Goal: Task Accomplishment & Management: Use online tool/utility

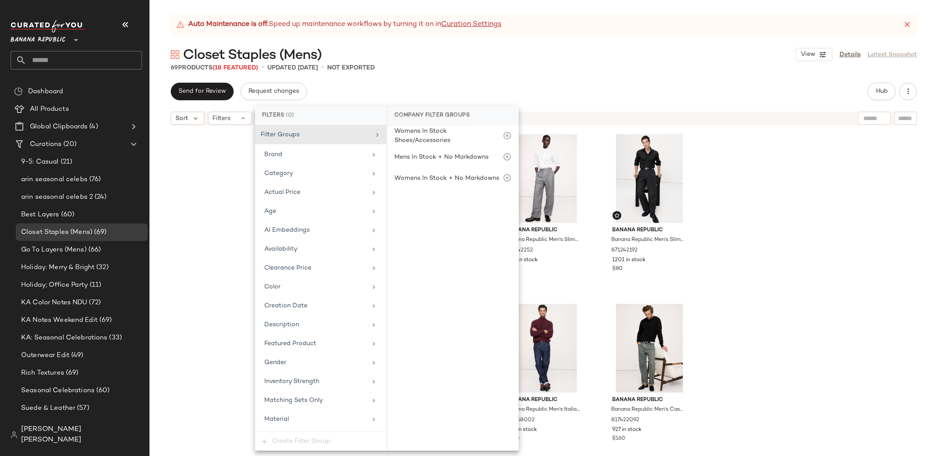
scroll to position [102, 0]
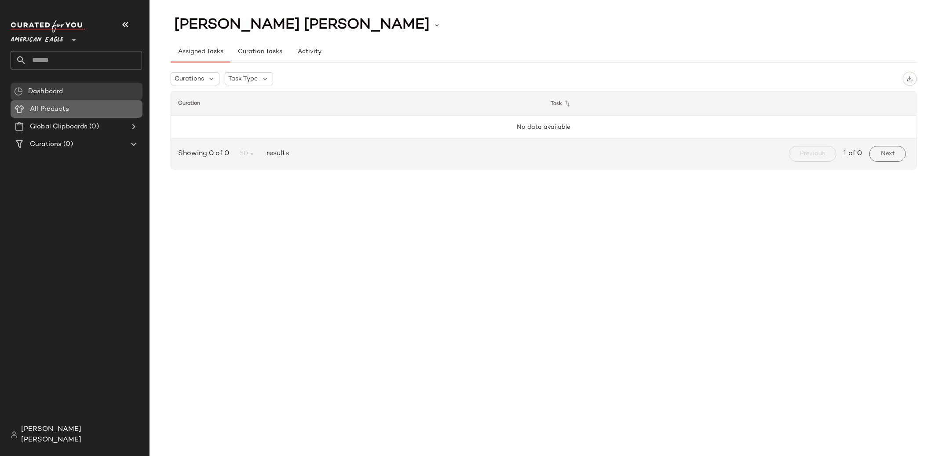
click at [73, 112] on div "All Products" at bounding box center [83, 109] width 112 height 10
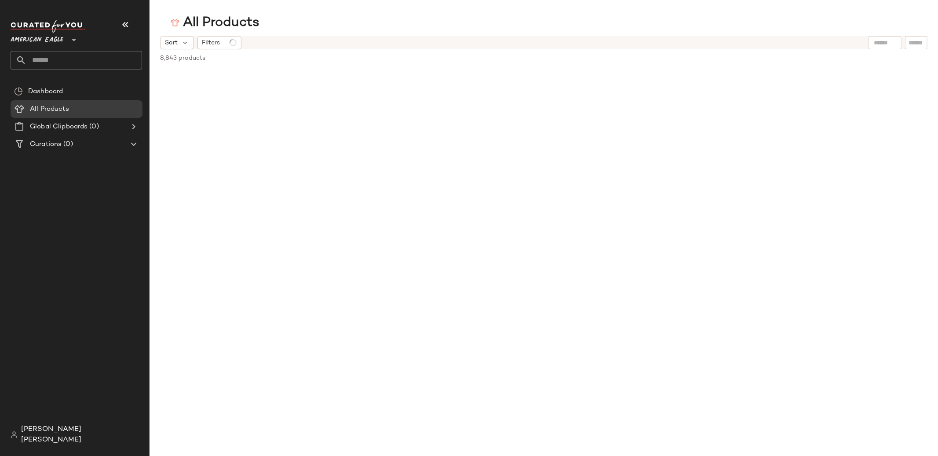
click at [85, 436] on span "[PERSON_NAME] [PERSON_NAME]" at bounding box center [81, 435] width 121 height 21
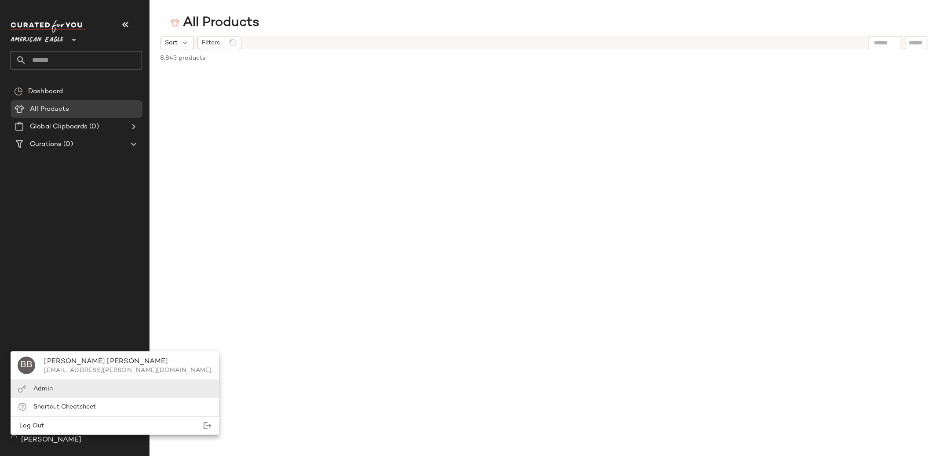
click at [76, 387] on div "Admin" at bounding box center [115, 389] width 208 height 18
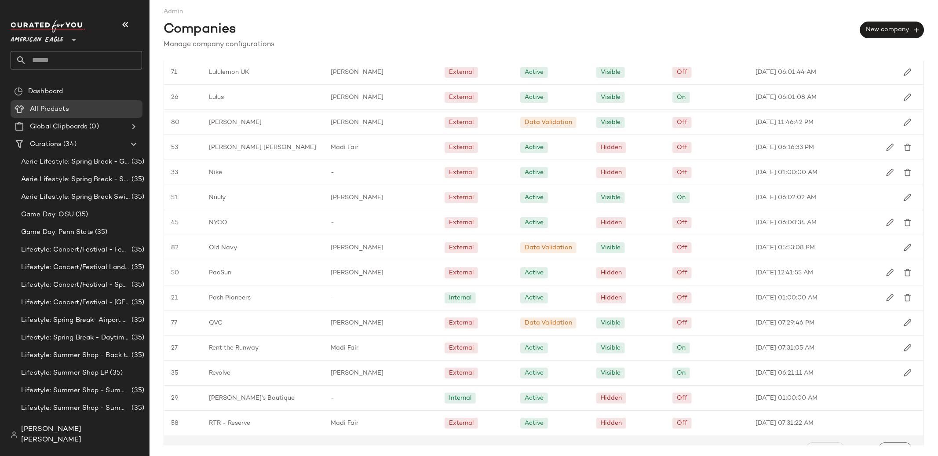
scroll to position [920, 0]
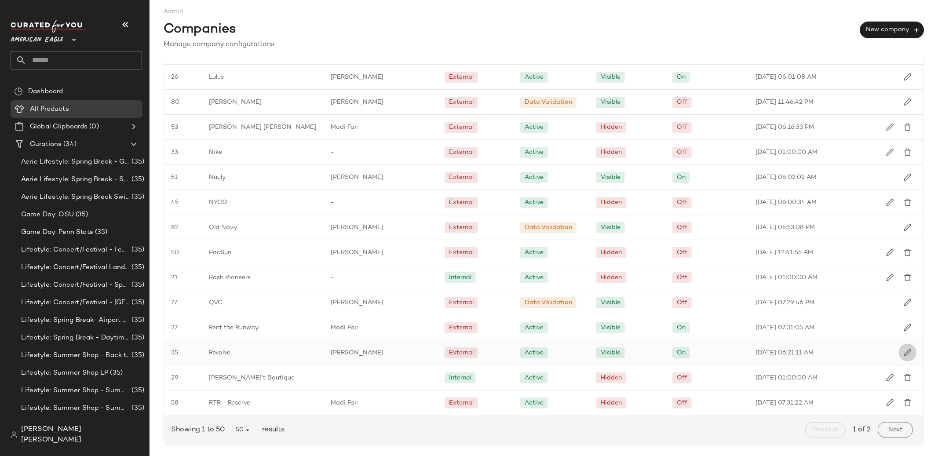
click at [904, 354] on img "button" at bounding box center [908, 353] width 8 height 8
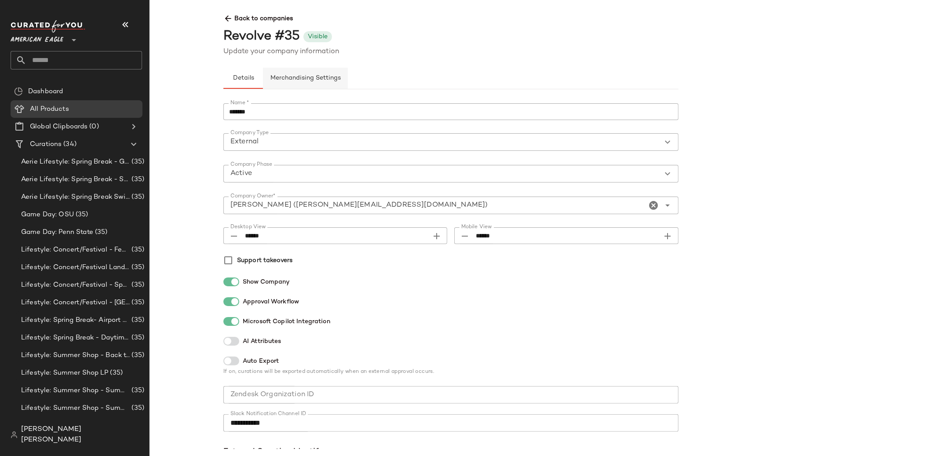
click at [277, 81] on span "Merchandising Settings" at bounding box center [305, 78] width 71 height 7
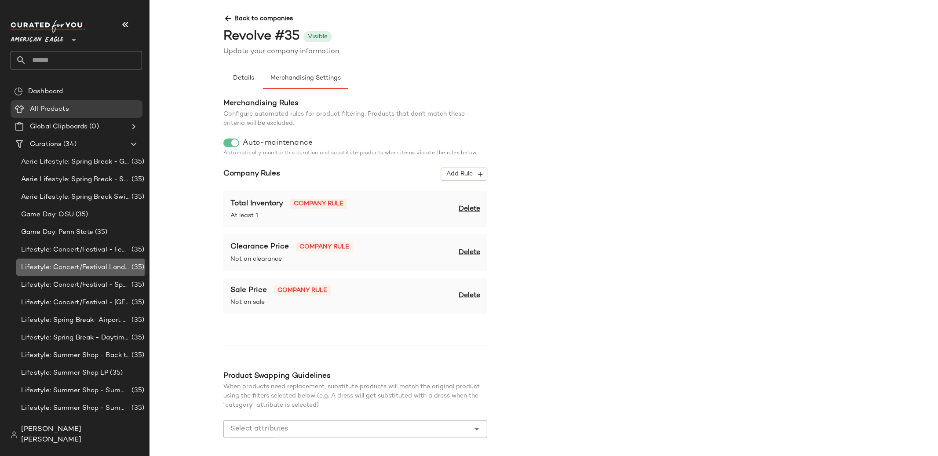
click at [94, 272] on span "Lifestyle: Concert/Festival Landing Page" at bounding box center [75, 268] width 109 height 10
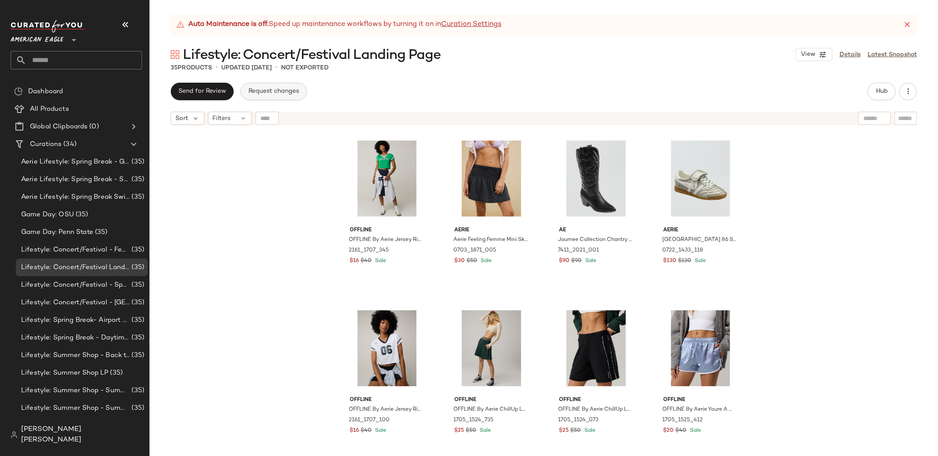
click at [287, 95] on span "Request changes" at bounding box center [273, 91] width 51 height 7
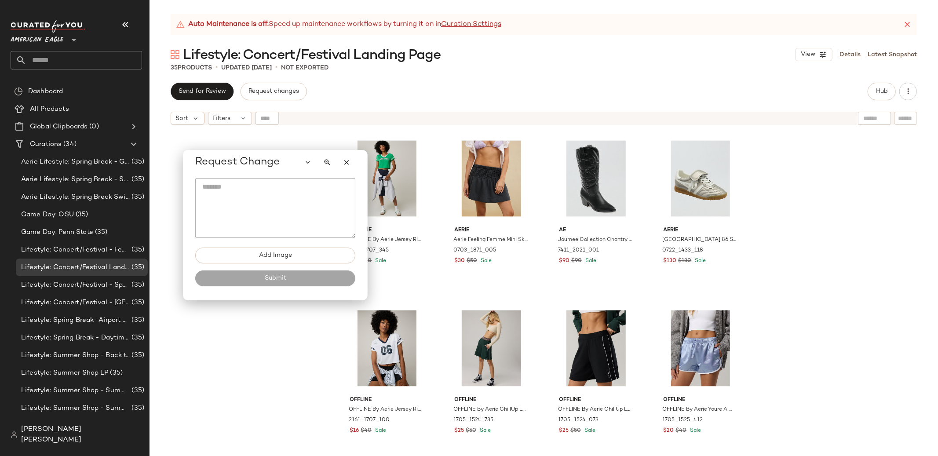
drag, startPoint x: 154, startPoint y: 59, endPoint x: 286, endPoint y: 161, distance: 167.4
click at [288, 161] on div "Request Change" at bounding box center [275, 163] width 160 height 18
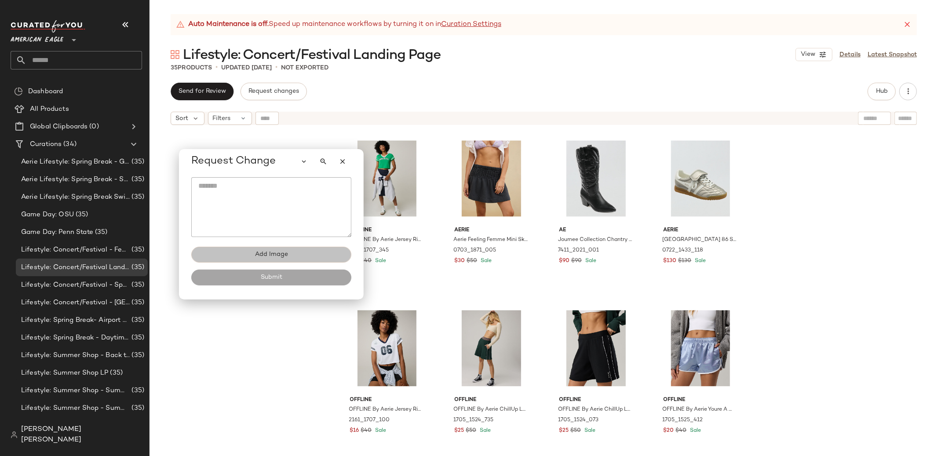
click at [280, 250] on button "Add Image" at bounding box center [271, 255] width 160 height 16
click at [345, 168] on button "button" at bounding box center [343, 162] width 18 height 18
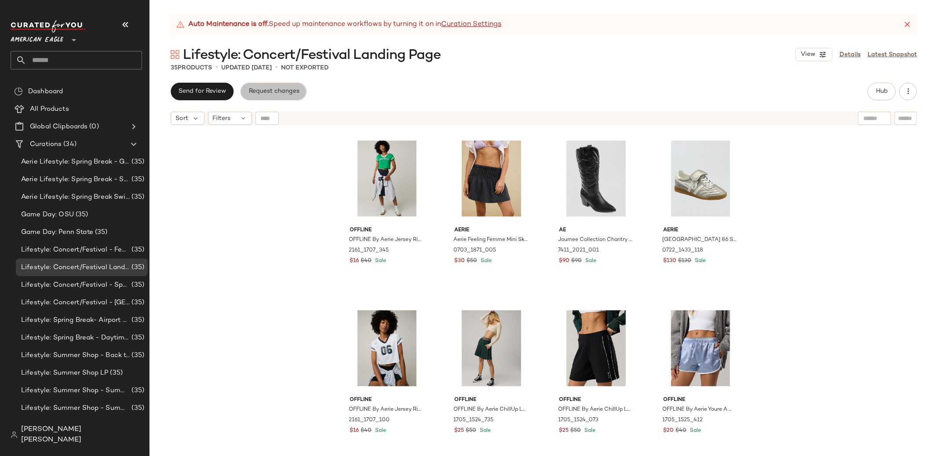
click at [274, 96] on button "Request changes" at bounding box center [274, 92] width 66 height 18
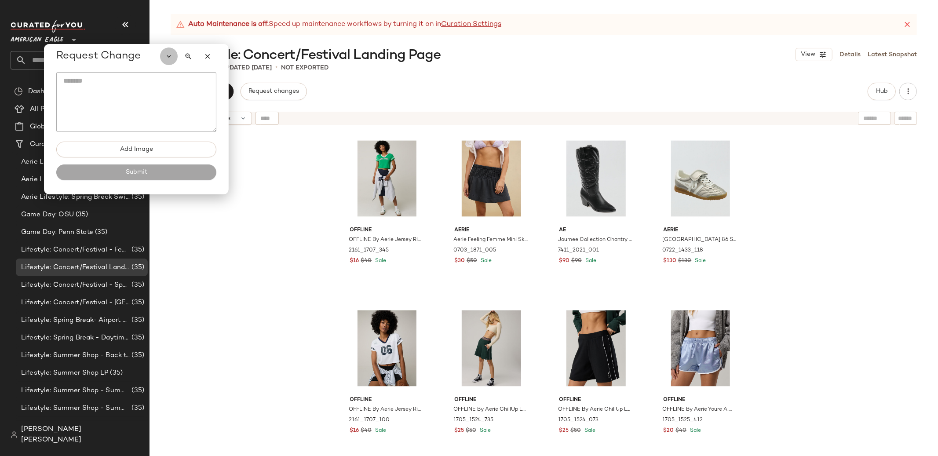
click at [161, 56] on button "button" at bounding box center [169, 57] width 18 height 18
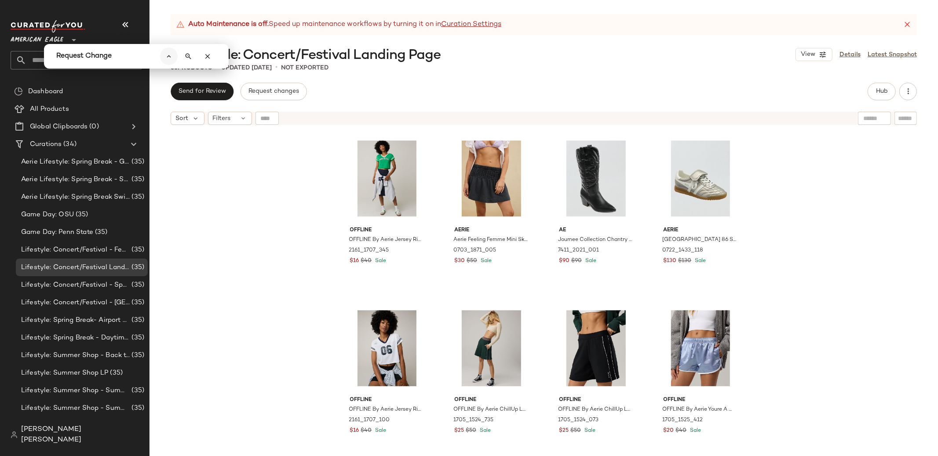
click at [161, 56] on button "button" at bounding box center [169, 57] width 18 height 18
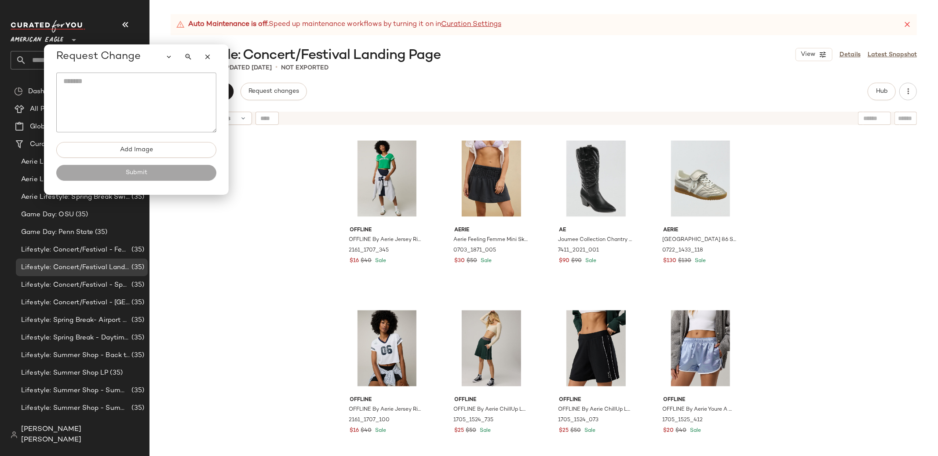
click at [90, 57] on span "Request Change" at bounding box center [98, 57] width 84 height 14
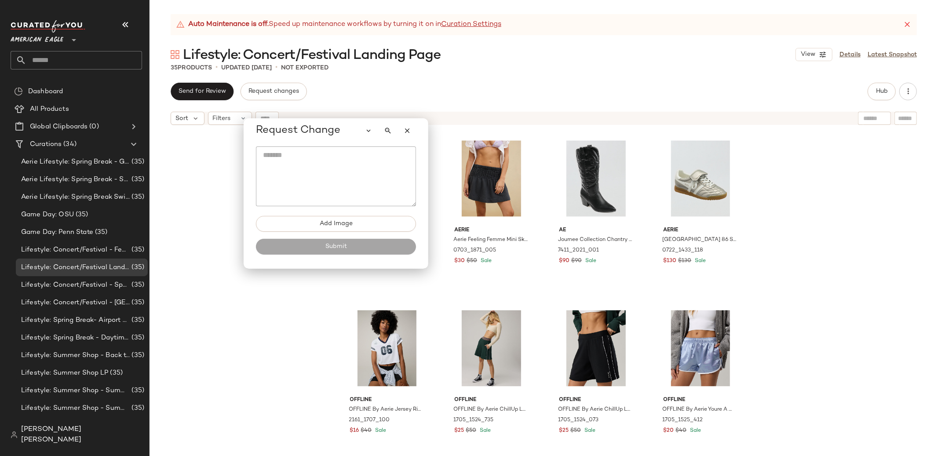
drag, startPoint x: 90, startPoint y: 57, endPoint x: 290, endPoint y: 131, distance: 213.0
click at [290, 131] on span "Request Change" at bounding box center [298, 131] width 84 height 14
